Goal: Obtain resource: Obtain resource

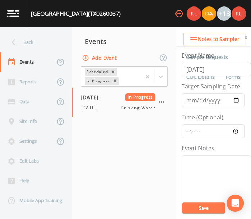
scroll to position [145, 0]
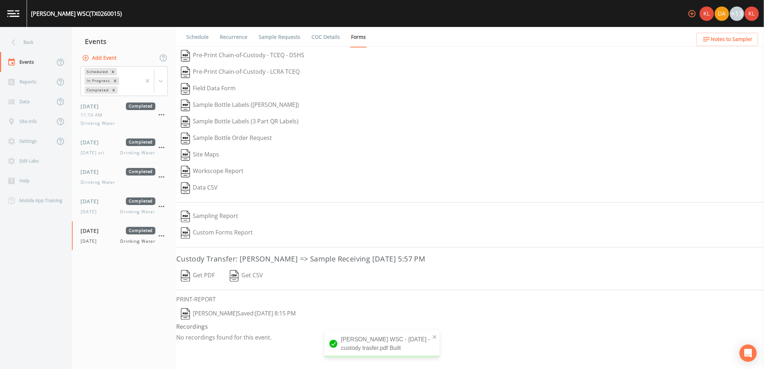
click at [16, 11] on img at bounding box center [13, 13] width 12 height 7
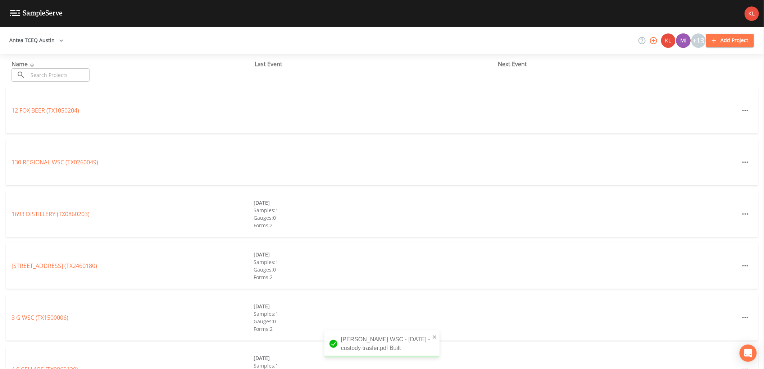
click at [63, 72] on input "text" at bounding box center [58, 74] width 61 height 13
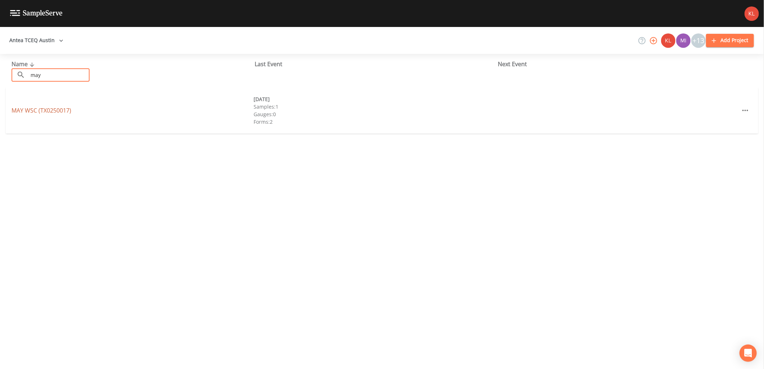
type input "may"
click at [61, 109] on link "MAY WSC (TX0250017)" at bounding box center [42, 110] width 60 height 8
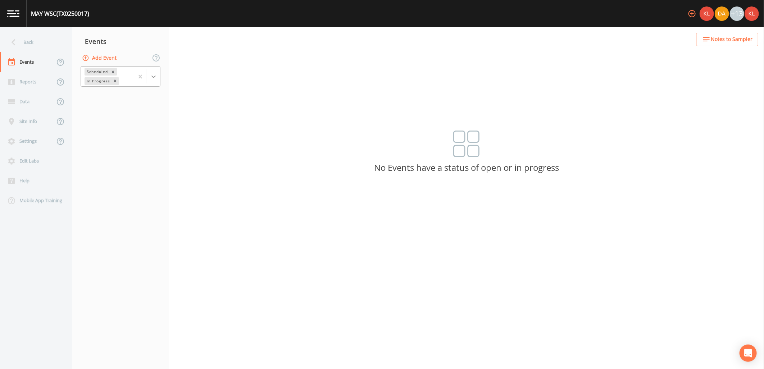
click at [157, 78] on div at bounding box center [153, 76] width 13 height 13
click at [137, 98] on div "Completed" at bounding box center [121, 97] width 80 height 12
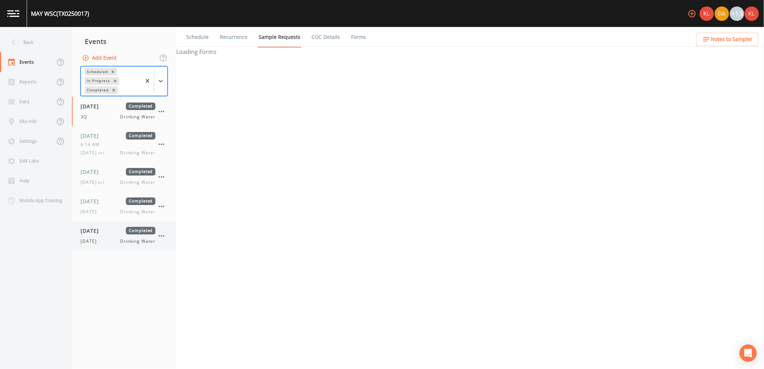
click at [98, 241] on span "[DATE]" at bounding box center [91, 241] width 20 height 6
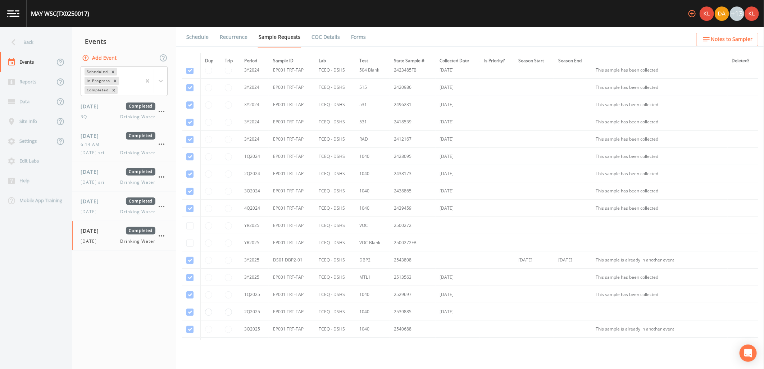
scroll to position [131, 0]
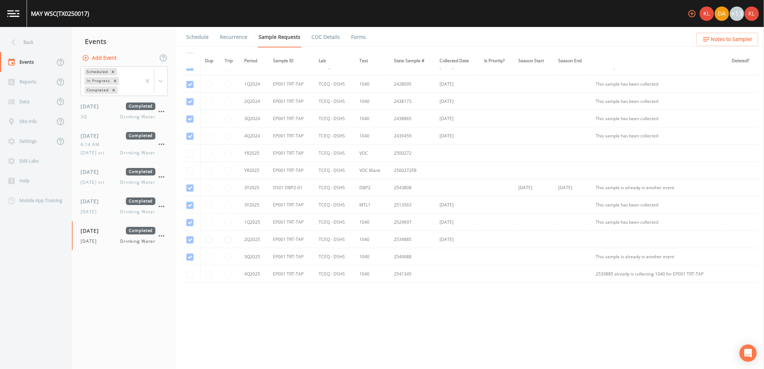
click at [353, 45] on link "Forms" at bounding box center [358, 37] width 17 height 20
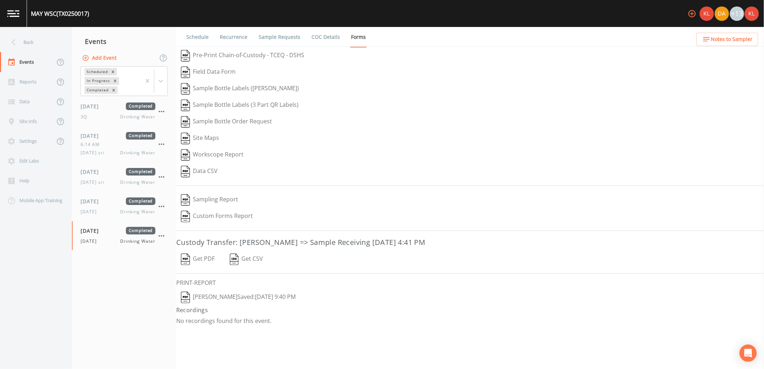
click at [198, 262] on button "Get PDF" at bounding box center [197, 259] width 43 height 17
click at [13, 18] on link at bounding box center [13, 13] width 27 height 27
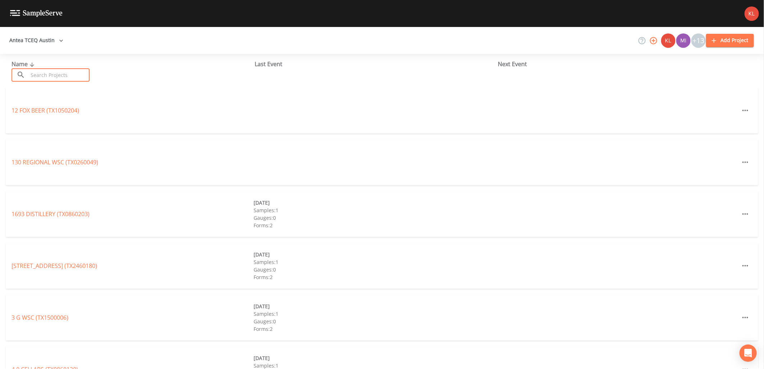
click at [74, 69] on input "text" at bounding box center [58, 74] width 61 height 13
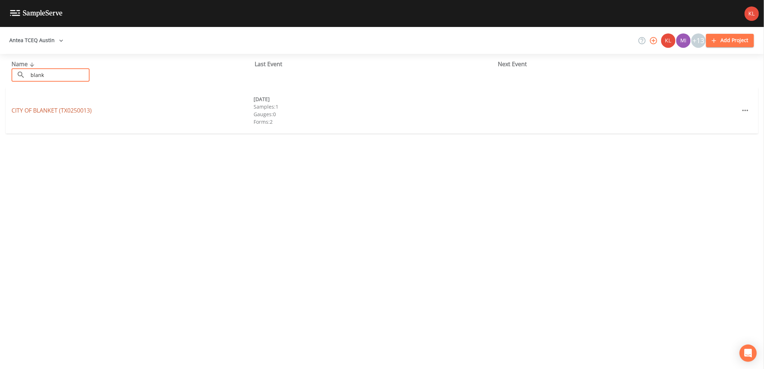
type input "blank"
click at [40, 113] on link "CITY OF BLANKET (TX0250013)" at bounding box center [52, 110] width 80 height 8
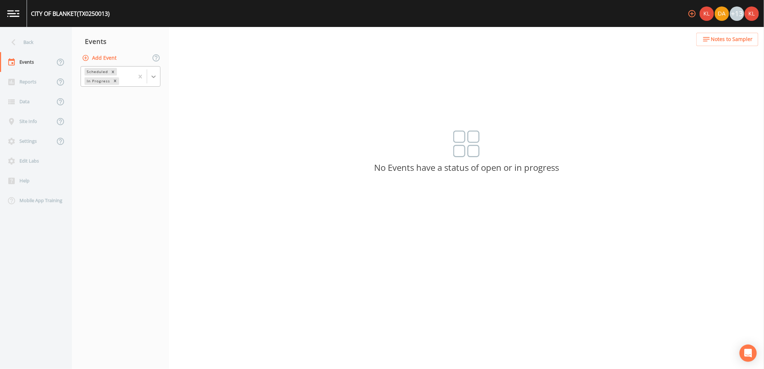
click at [153, 81] on div at bounding box center [153, 76] width 13 height 13
click at [146, 97] on div "Completed" at bounding box center [121, 97] width 80 height 12
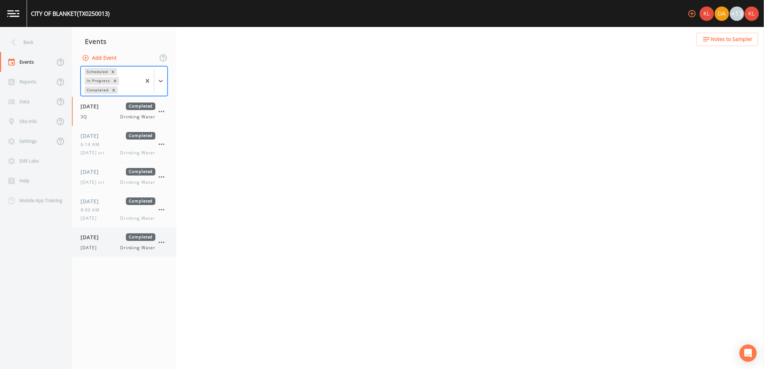
click at [123, 238] on div "[DATE] Completed" at bounding box center [118, 237] width 75 height 8
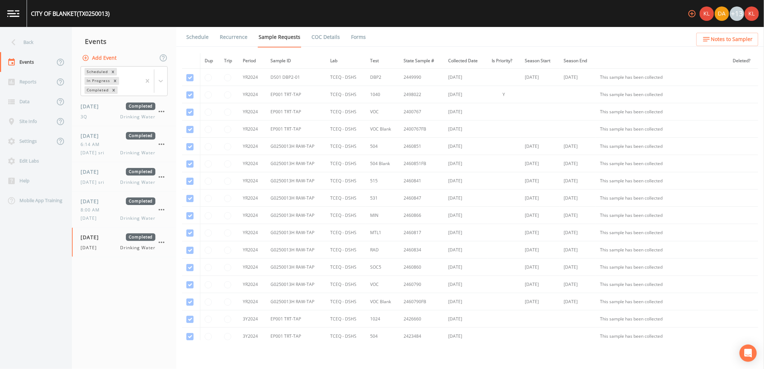
click at [355, 36] on link "Forms" at bounding box center [358, 37] width 17 height 20
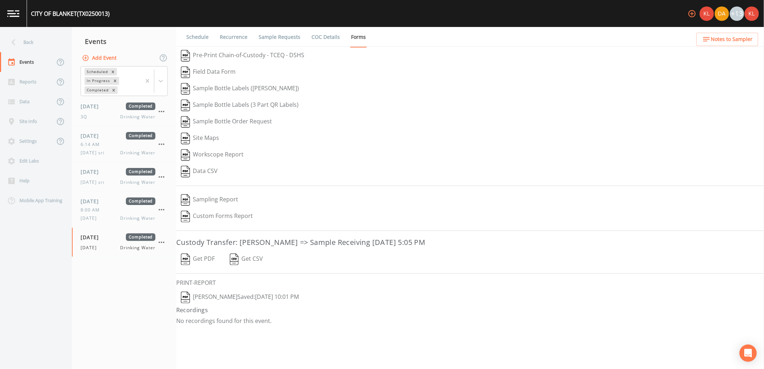
click at [207, 258] on button "Get PDF" at bounding box center [197, 259] width 43 height 17
click at [21, 16] on link at bounding box center [13, 13] width 27 height 27
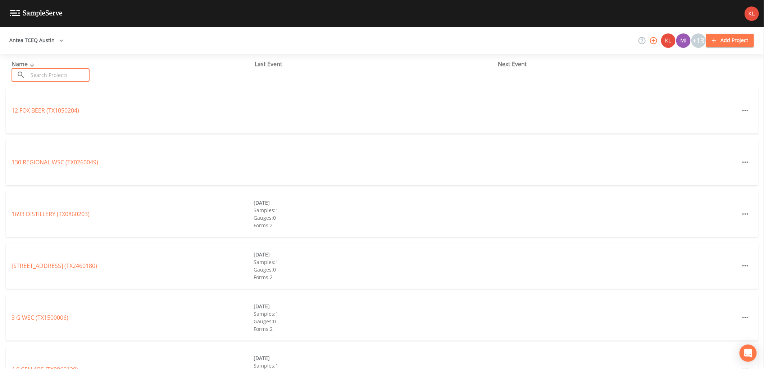
click at [53, 77] on input "text" at bounding box center [58, 74] width 61 height 13
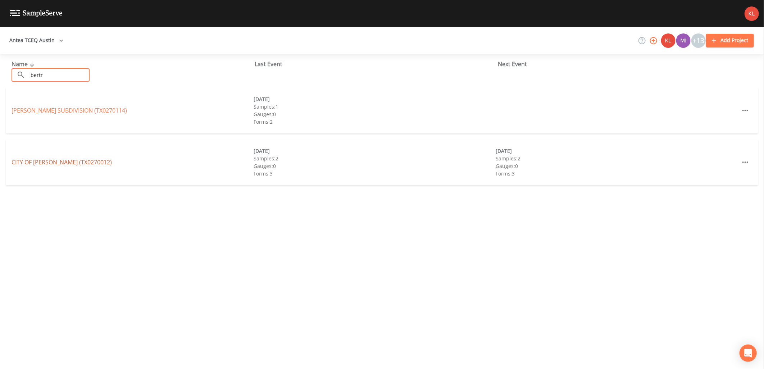
type input "bertr"
click at [55, 160] on link "CITY OF [PERSON_NAME] (TX0270012)" at bounding box center [62, 162] width 100 height 8
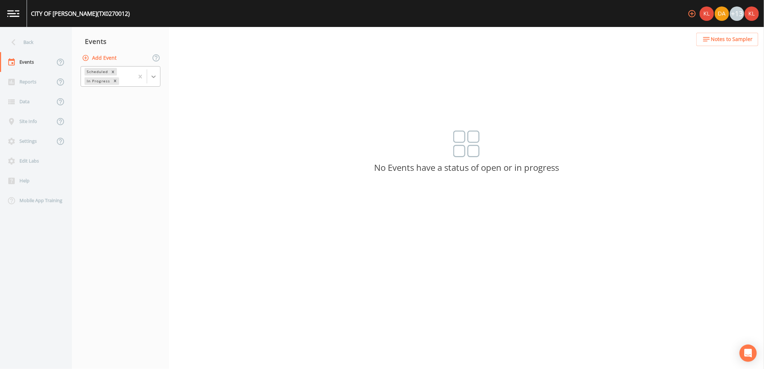
click at [155, 77] on icon at bounding box center [153, 76] width 4 height 3
click at [132, 94] on div "Completed" at bounding box center [121, 97] width 80 height 12
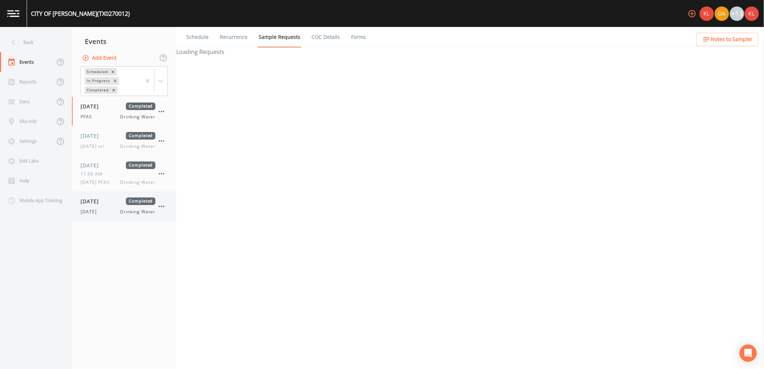
click at [137, 211] on span "Drinking Water" at bounding box center [137, 212] width 35 height 6
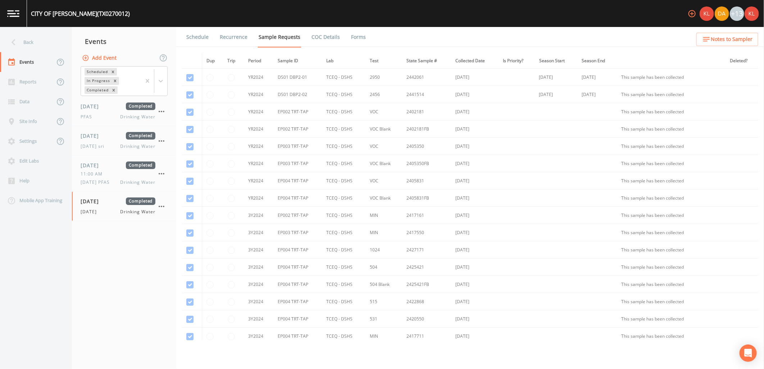
click at [358, 39] on link "Forms" at bounding box center [358, 37] width 17 height 20
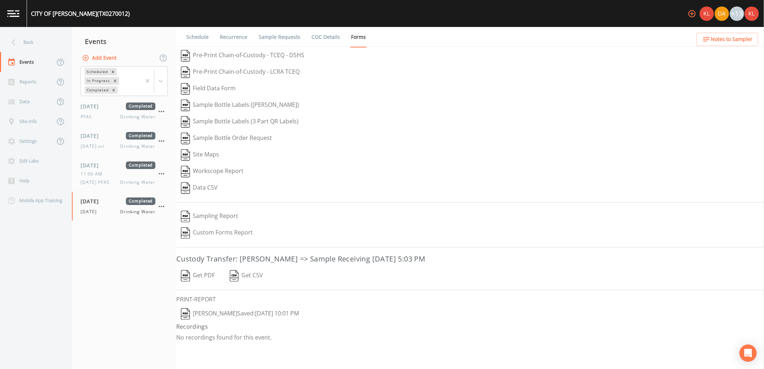
click at [190, 273] on button "Get PDF" at bounding box center [197, 275] width 43 height 17
click at [17, 16] on img at bounding box center [13, 13] width 12 height 7
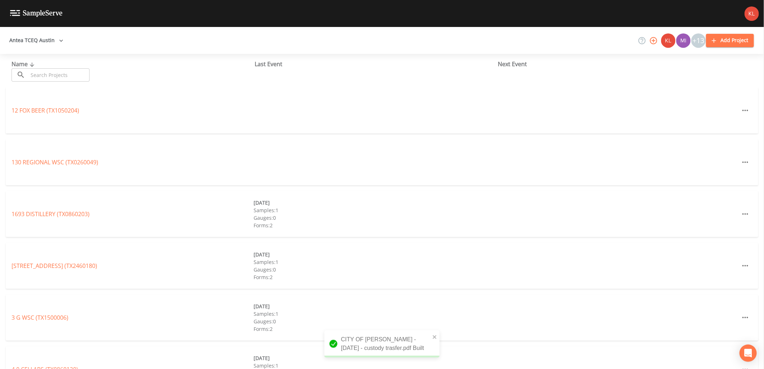
click at [52, 78] on input "text" at bounding box center [58, 74] width 61 height 13
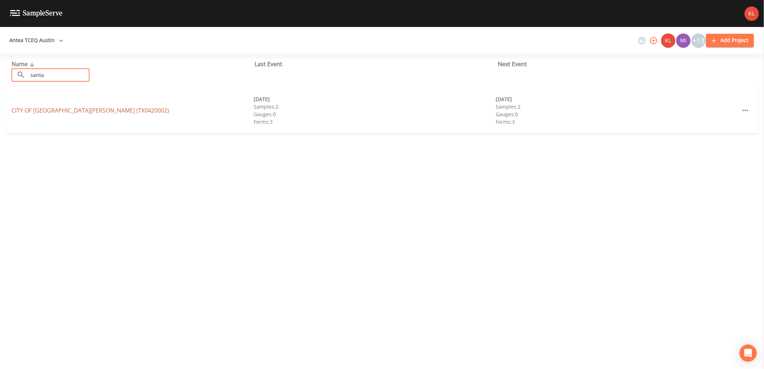
type input "santa"
click at [20, 109] on link "CITY OF [GEOGRAPHIC_DATA][PERSON_NAME] (TX0420002)" at bounding box center [90, 110] width 157 height 8
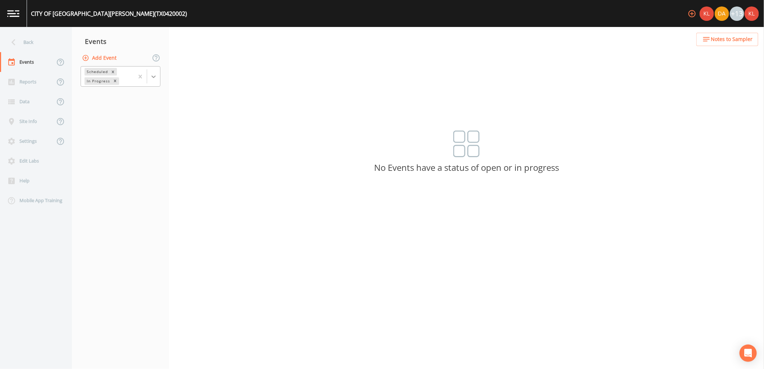
click at [151, 77] on icon at bounding box center [153, 76] width 7 height 7
click at [145, 95] on div "Completed" at bounding box center [121, 97] width 80 height 12
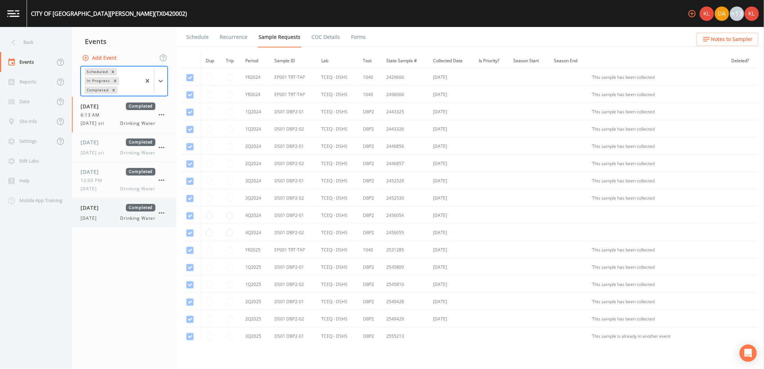
click at [129, 211] on span "Completed" at bounding box center [140, 208] width 29 height 8
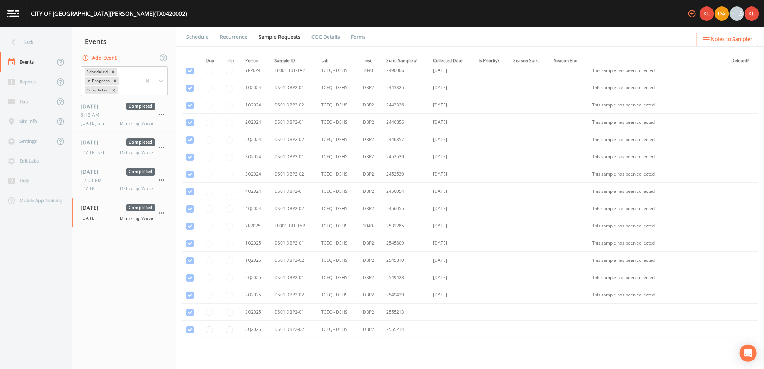
scroll to position [0, 0]
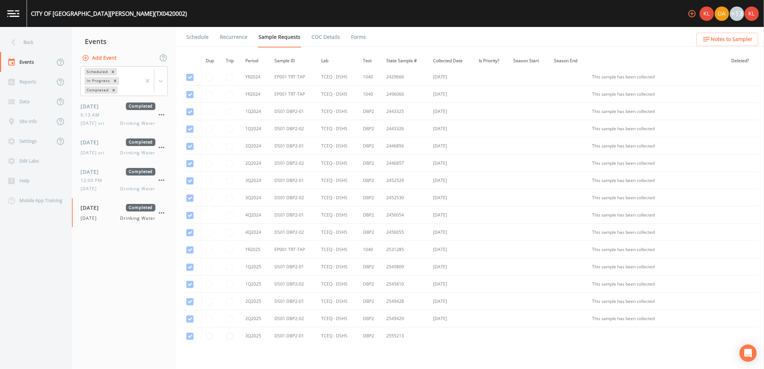
click at [350, 35] on link "Forms" at bounding box center [358, 37] width 17 height 20
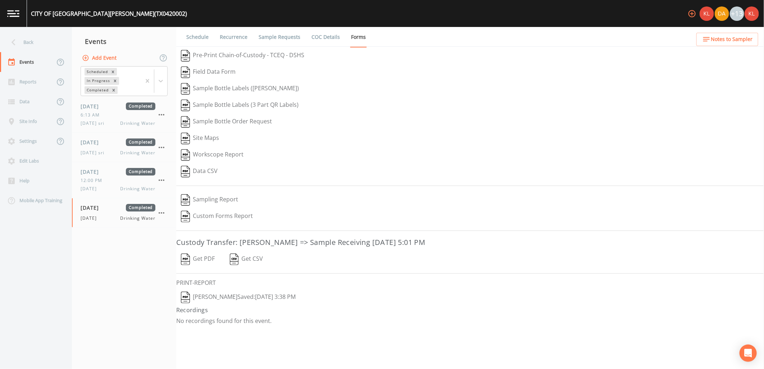
click at [212, 261] on button "Get PDF" at bounding box center [197, 259] width 43 height 17
click at [17, 14] on img at bounding box center [13, 13] width 12 height 7
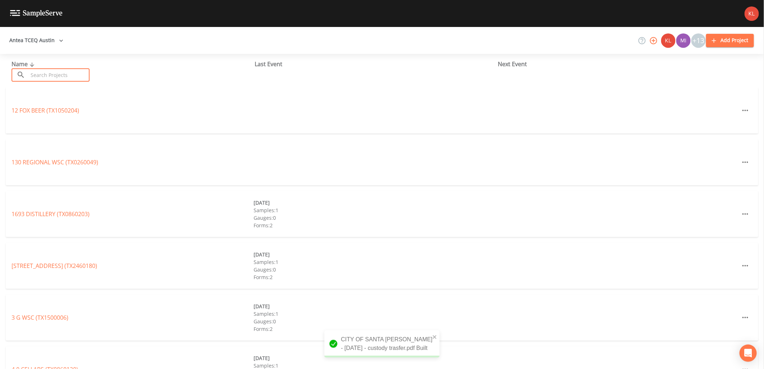
click at [51, 73] on input "text" at bounding box center [58, 74] width 61 height 13
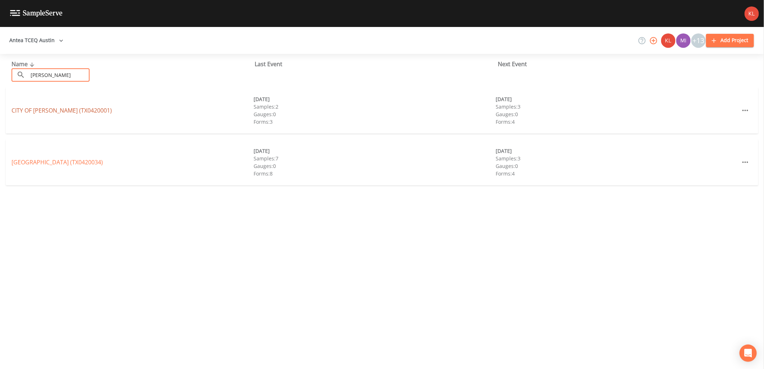
type input "[PERSON_NAME]"
click at [23, 113] on link "CITY OF [GEOGRAPHIC_DATA] (TX0420001)" at bounding box center [62, 110] width 100 height 8
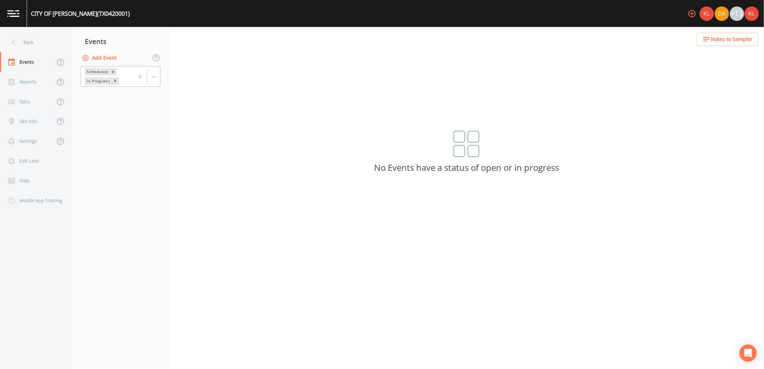
click at [156, 68] on div at bounding box center [147, 77] width 26 height 20
drag, startPoint x: 142, startPoint y: 101, endPoint x: 164, endPoint y: 75, distance: 33.5
click at [164, 75] on div "Scheduled In Progress" at bounding box center [120, 76] width 97 height 22
click at [159, 75] on div at bounding box center [153, 76] width 13 height 13
click at [153, 96] on div "Completed" at bounding box center [121, 97] width 80 height 12
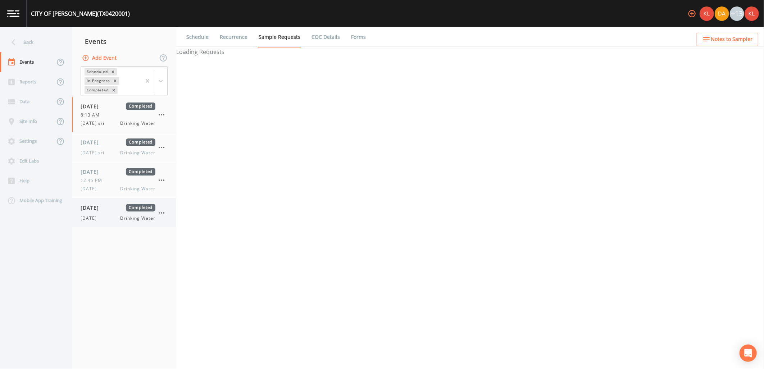
click at [126, 214] on div "[DATE] Completed [DATE] Drinking Water" at bounding box center [118, 213] width 75 height 18
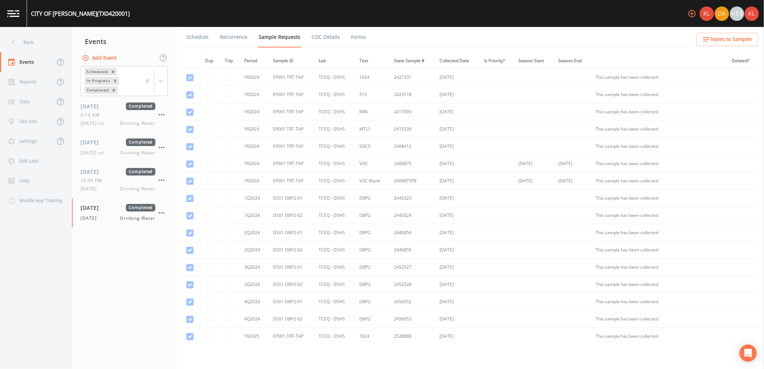
click at [350, 38] on link "Forms" at bounding box center [358, 37] width 17 height 20
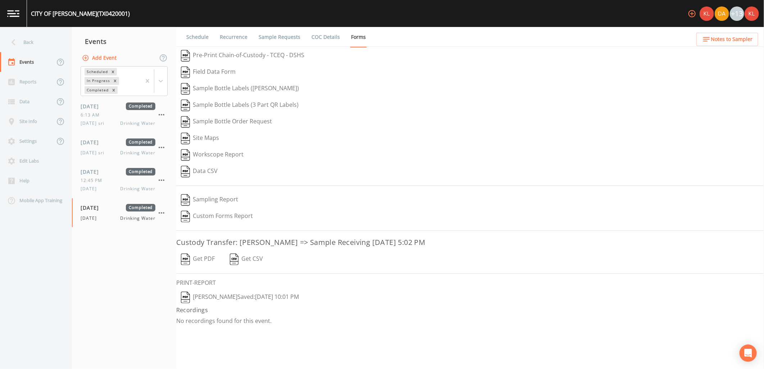
click at [200, 261] on button "Get PDF" at bounding box center [197, 259] width 43 height 17
click at [12, 16] on img at bounding box center [13, 13] width 12 height 7
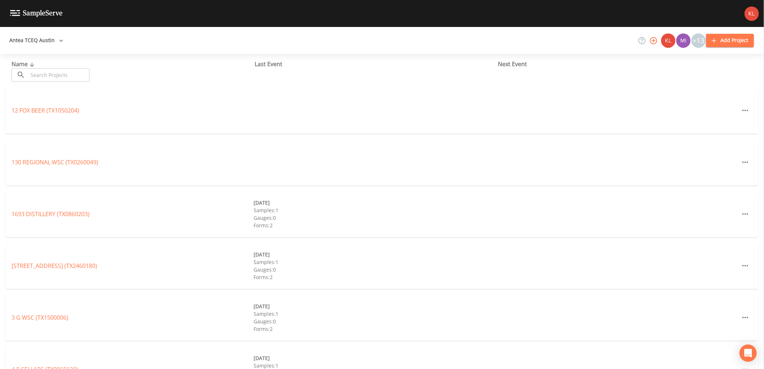
click at [70, 74] on input "text" at bounding box center [58, 74] width 61 height 13
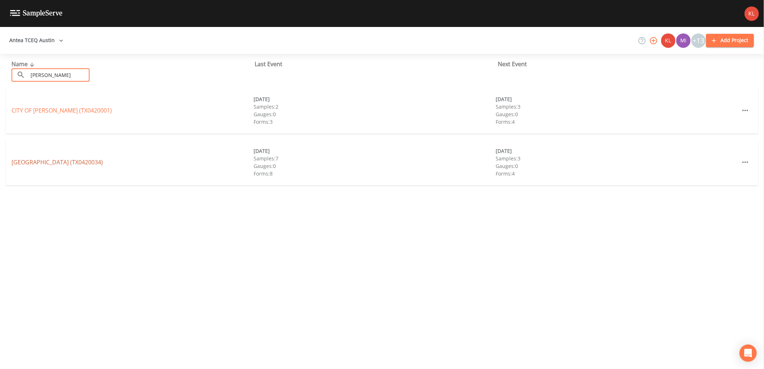
type input "[PERSON_NAME]"
click at [38, 159] on link "[GEOGRAPHIC_DATA] (TX0420034)" at bounding box center [57, 162] width 91 height 8
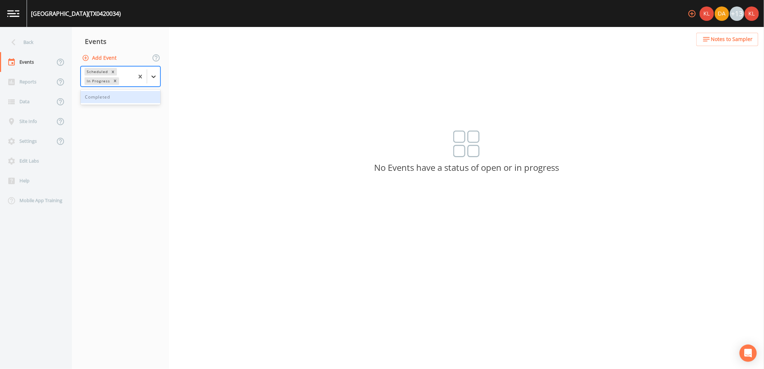
click at [152, 82] on div at bounding box center [153, 76] width 13 height 13
click at [147, 101] on div "Completed" at bounding box center [121, 97] width 80 height 12
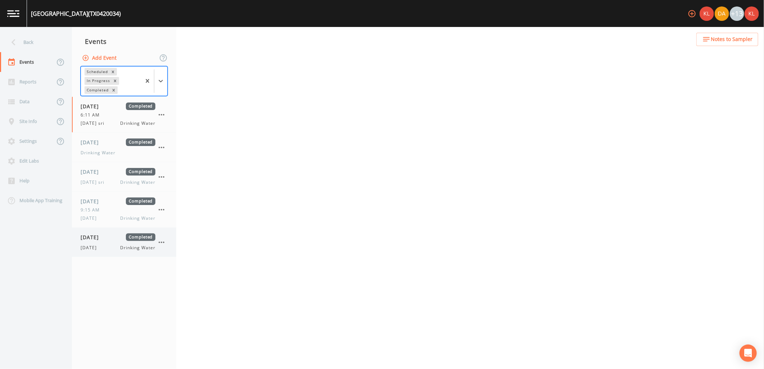
click at [131, 242] on div "[DATE] Completed [DATE] Drinking Water" at bounding box center [118, 242] width 75 height 18
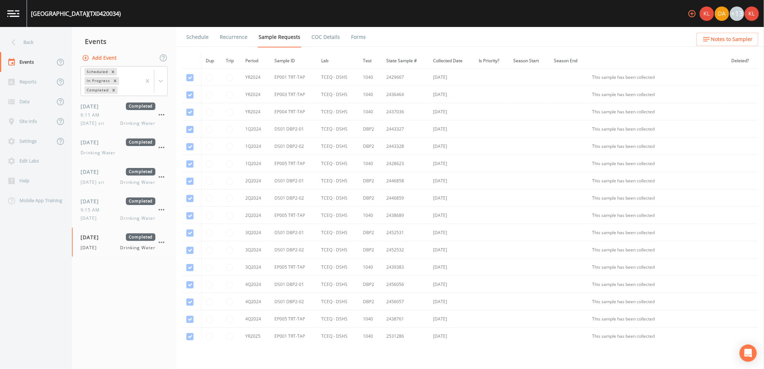
click at [354, 41] on link "Forms" at bounding box center [358, 37] width 17 height 20
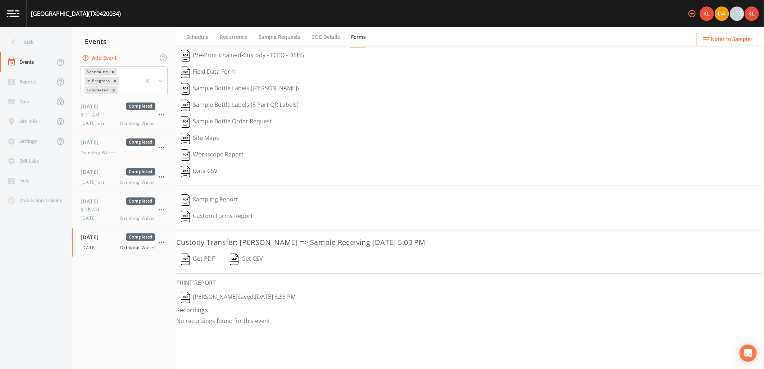
click at [203, 259] on button "Get PDF" at bounding box center [197, 259] width 43 height 17
click at [15, 12] on img at bounding box center [13, 13] width 12 height 7
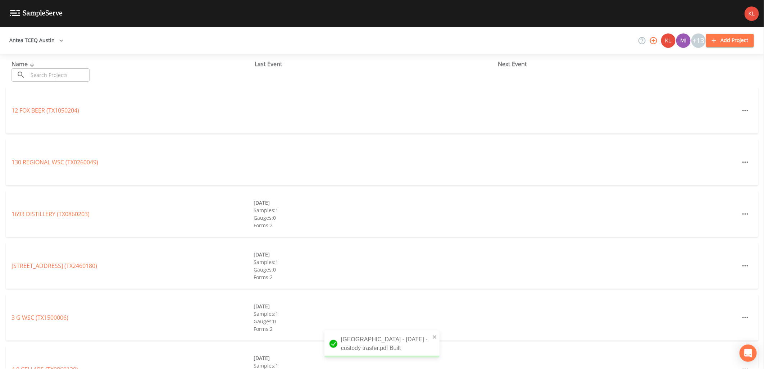
click at [52, 78] on input "text" at bounding box center [58, 74] width 61 height 13
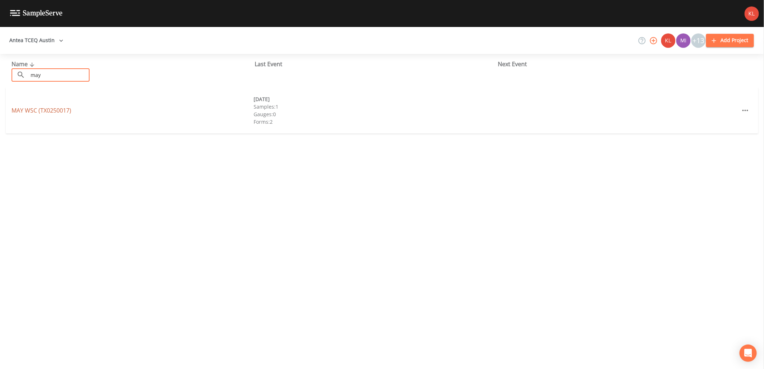
type input "may"
click at [28, 106] on link "MAY WSC (TX0250017)" at bounding box center [42, 110] width 60 height 8
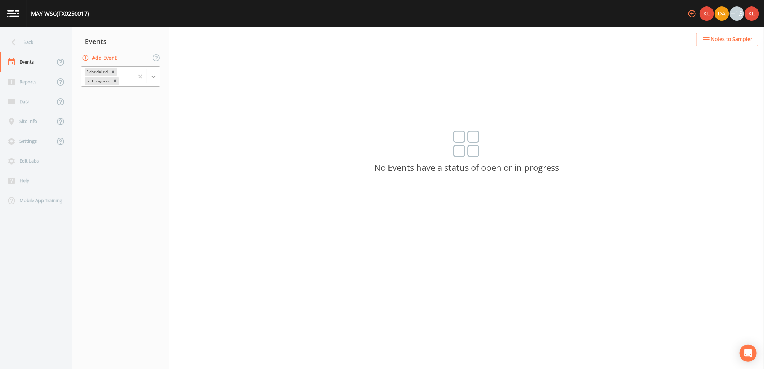
click at [151, 76] on icon at bounding box center [153, 76] width 7 height 7
click at [106, 101] on div "Completed" at bounding box center [121, 97] width 80 height 12
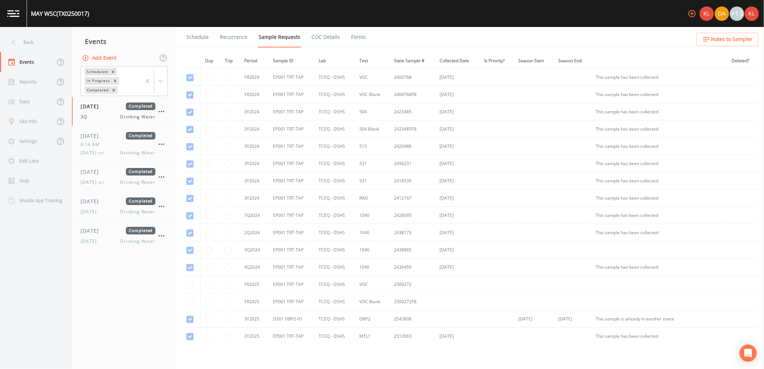
click at [107, 261] on nav "Events Add Event Scheduled In Progress Completed [DATE] Completed 3Q Drinking W…" at bounding box center [124, 198] width 104 height 342
click at [105, 246] on div "[DATE] Completed [DATE] Drinking Water" at bounding box center [124, 235] width 104 height 29
click at [352, 40] on link "Forms" at bounding box center [358, 37] width 17 height 20
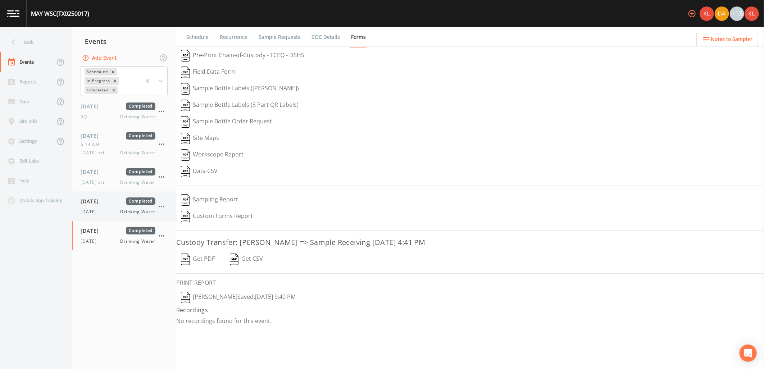
click at [114, 212] on div "[DATE] Drinking Water" at bounding box center [118, 212] width 75 height 6
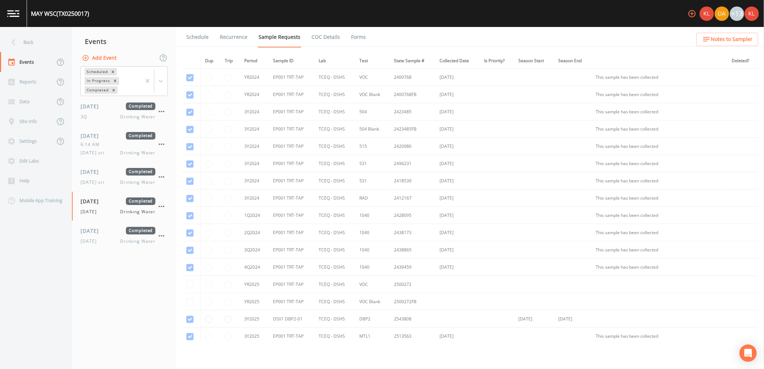
click at [350, 39] on link "Forms" at bounding box center [358, 37] width 17 height 20
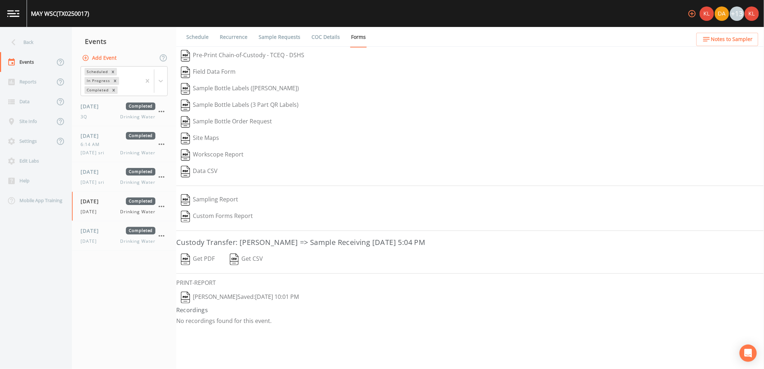
click at [293, 298] on button "[PERSON_NAME]  Saved: [DATE] 10:01 PM" at bounding box center [239, 297] width 127 height 17
click at [198, 257] on button "Get PDF" at bounding box center [197, 259] width 43 height 17
